Goal: Transaction & Acquisition: Purchase product/service

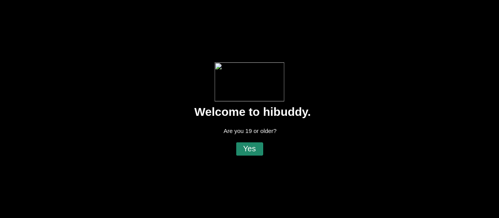
click at [245, 147] on flt-glass-pane at bounding box center [249, 109] width 499 height 218
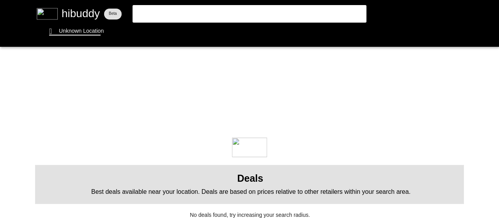
click at [78, 31] on flt-glass-pane at bounding box center [249, 109] width 499 height 218
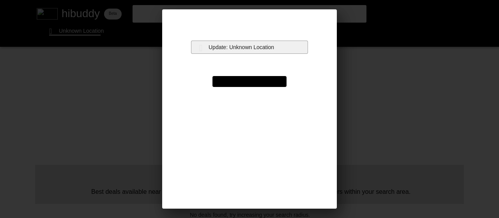
drag, startPoint x: 220, startPoint y: 47, endPoint x: 215, endPoint y: 48, distance: 5.1
click at [220, 48] on flt-glass-pane at bounding box center [249, 109] width 499 height 218
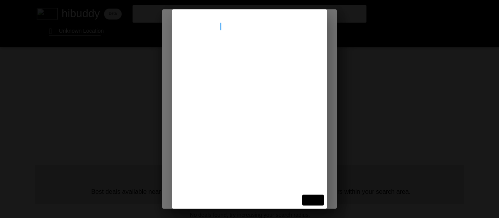
type input "[STREET_ADDRESS]"
click at [229, 49] on flt-glass-pane at bounding box center [249, 109] width 499 height 218
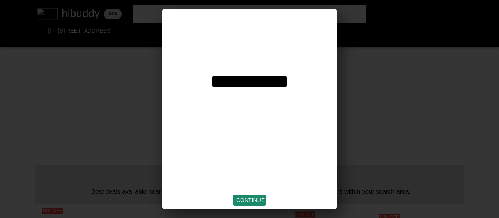
click at [239, 200] on flt-glass-pane at bounding box center [249, 109] width 499 height 218
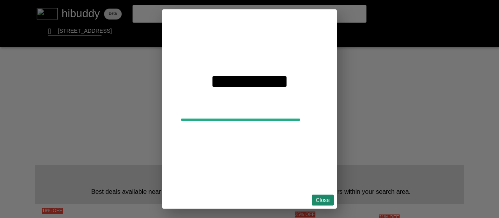
click at [314, 201] on flt-glass-pane at bounding box center [249, 109] width 499 height 218
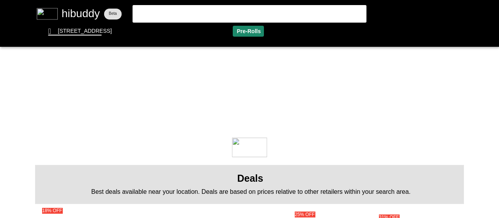
click at [249, 27] on flt-glass-pane at bounding box center [249, 109] width 499 height 218
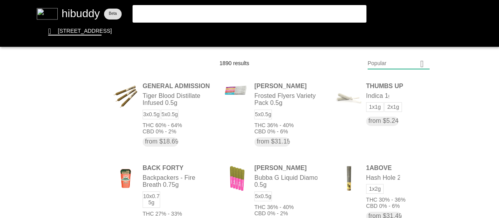
click at [405, 50] on flt-glass-pane at bounding box center [249, 109] width 499 height 218
click at [409, 63] on flt-glass-pane at bounding box center [249, 109] width 499 height 218
click at [404, 171] on flt-glass-pane at bounding box center [249, 109] width 499 height 218
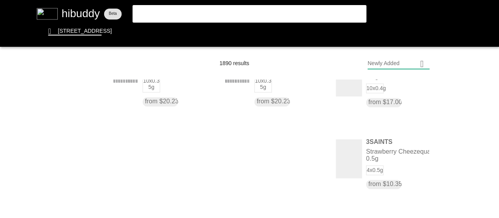
click at [284, 147] on flt-glass-pane at bounding box center [249, 109] width 499 height 218
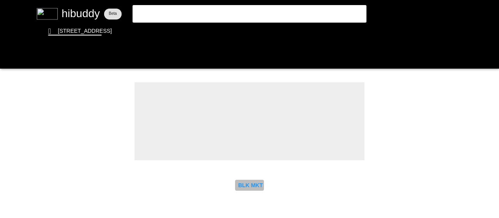
click at [250, 182] on flt-glass-pane at bounding box center [249, 109] width 499 height 218
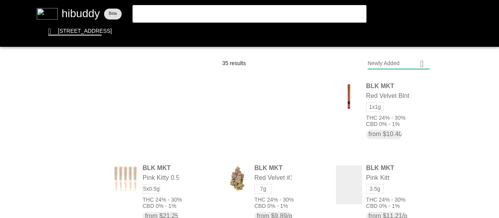
click at [367, 122] on flt-glass-pane at bounding box center [249, 109] width 499 height 218
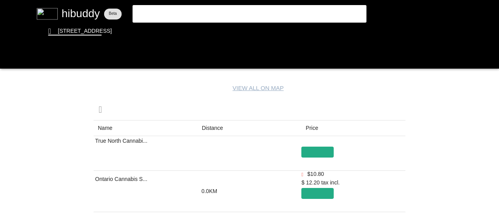
click at [219, 127] on flt-glass-pane at bounding box center [249, 109] width 499 height 218
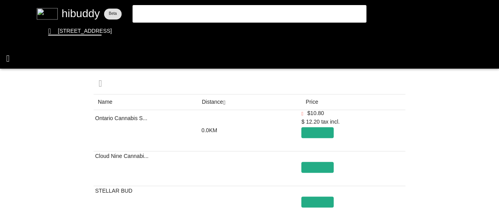
click at [11, 59] on flt-glass-pane at bounding box center [249, 109] width 499 height 218
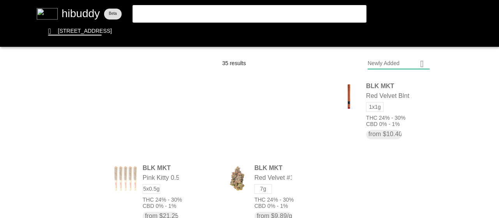
click at [381, 107] on flt-glass-pane at bounding box center [249, 109] width 499 height 218
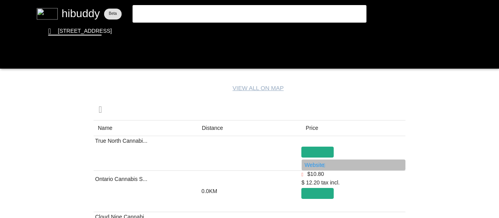
click at [311, 164] on flt-glass-pane at bounding box center [249, 109] width 499 height 218
click at [314, 165] on flt-glass-pane at bounding box center [249, 109] width 499 height 218
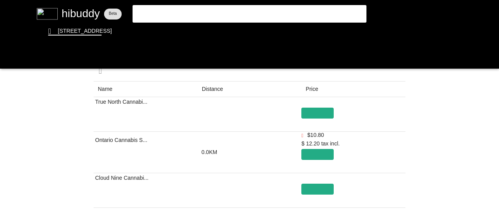
click at [219, 86] on flt-glass-pane at bounding box center [249, 109] width 499 height 218
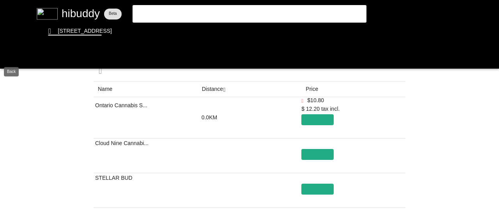
click at [9, 57] on flt-glass-pane at bounding box center [249, 109] width 499 height 218
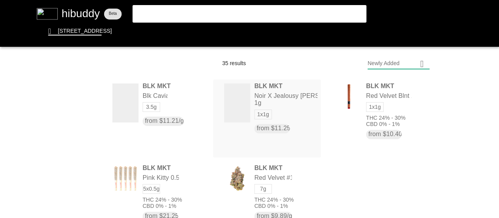
click at [283, 113] on flt-glass-pane at bounding box center [249, 109] width 499 height 218
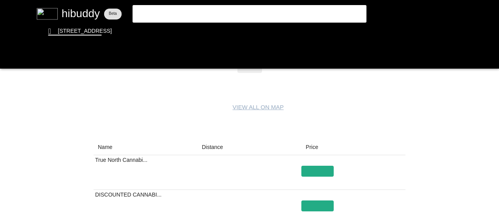
click at [215, 143] on flt-glass-pane at bounding box center [249, 109] width 499 height 218
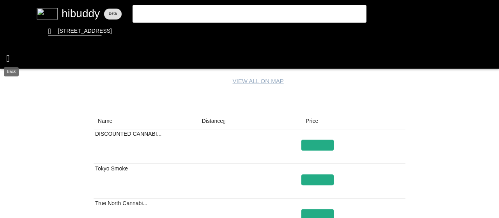
drag, startPoint x: 16, startPoint y: 64, endPoint x: 26, endPoint y: 64, distance: 10.9
click at [16, 64] on flt-glass-pane at bounding box center [249, 109] width 499 height 218
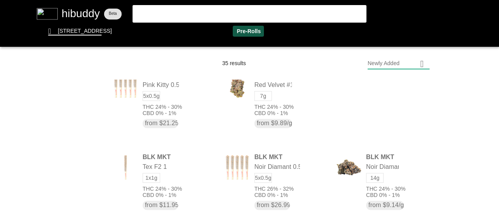
click at [244, 30] on flt-glass-pane at bounding box center [249, 109] width 499 height 218
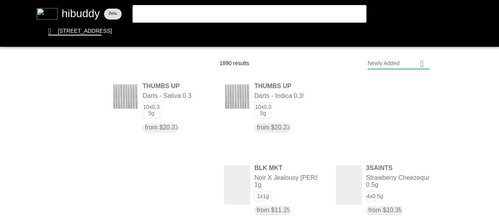
click at [390, 60] on div at bounding box center [434, 35] width 109 height 62
click at [420, 58] on flt-glass-pane at bounding box center [249, 109] width 499 height 218
click at [382, 82] on flt-glass-pane at bounding box center [249, 109] width 499 height 218
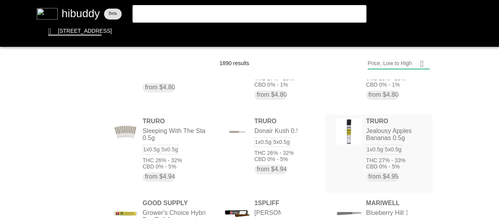
click at [417, 126] on flt-glass-pane at bounding box center [249, 109] width 499 height 218
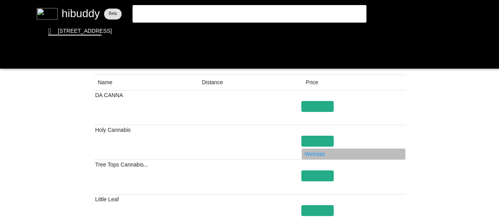
click at [311, 154] on flt-glass-pane at bounding box center [249, 109] width 499 height 218
drag, startPoint x: 319, startPoint y: 154, endPoint x: 309, endPoint y: 150, distance: 10.5
click at [309, 150] on flt-glass-pane at bounding box center [249, 109] width 499 height 218
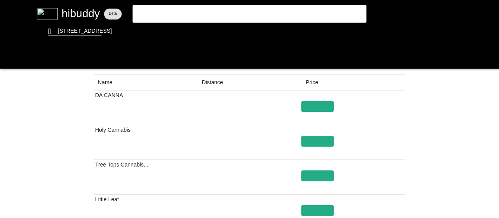
click at [312, 138] on flt-glass-pane at bounding box center [249, 109] width 499 height 218
click at [312, 140] on flt-glass-pane at bounding box center [249, 109] width 499 height 218
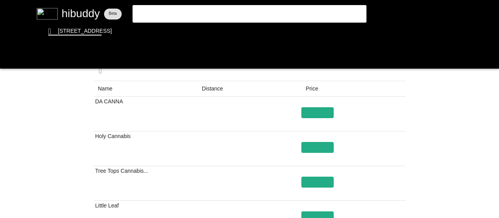
drag, startPoint x: 91, startPoint y: 127, endPoint x: 118, endPoint y: 132, distance: 27.4
click at [118, 132] on flt-glass-pane at bounding box center [249, 109] width 499 height 218
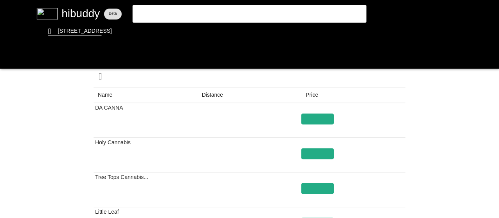
drag, startPoint x: 134, startPoint y: 134, endPoint x: 97, endPoint y: 141, distance: 37.7
click at [97, 141] on flt-glass-pane at bounding box center [249, 109] width 499 height 218
